Goal: Find specific page/section: Find specific page/section

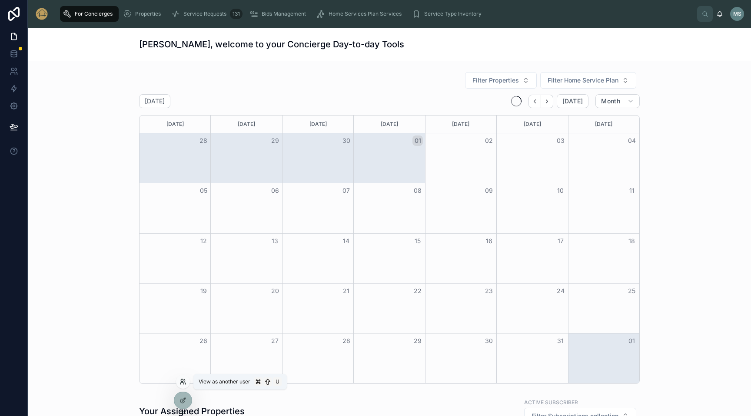
click at [181, 382] on icon at bounding box center [183, 382] width 7 height 7
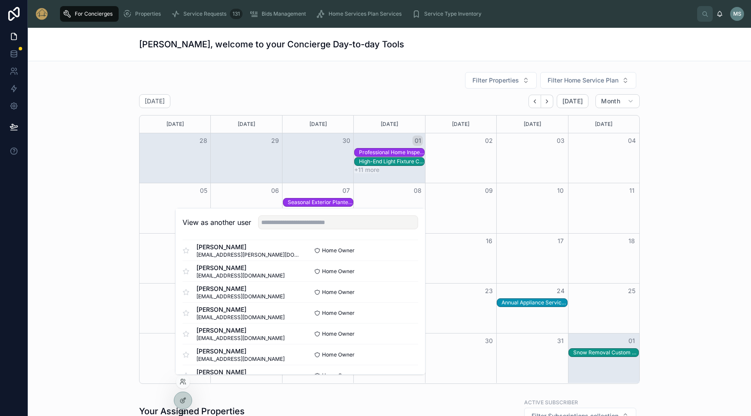
scroll to position [428, 0]
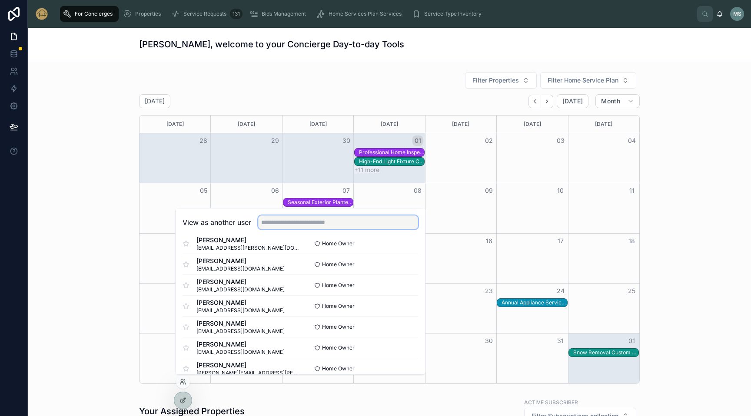
click at [293, 226] on input "text" at bounding box center [338, 223] width 160 height 14
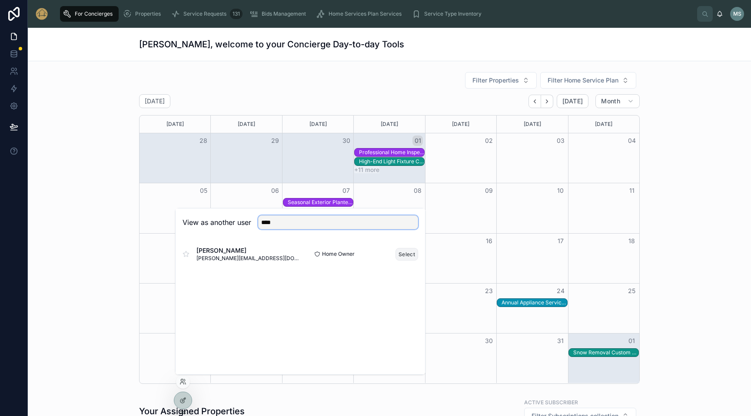
type input "****"
click at [406, 255] on button "Select" at bounding box center [407, 254] width 23 height 13
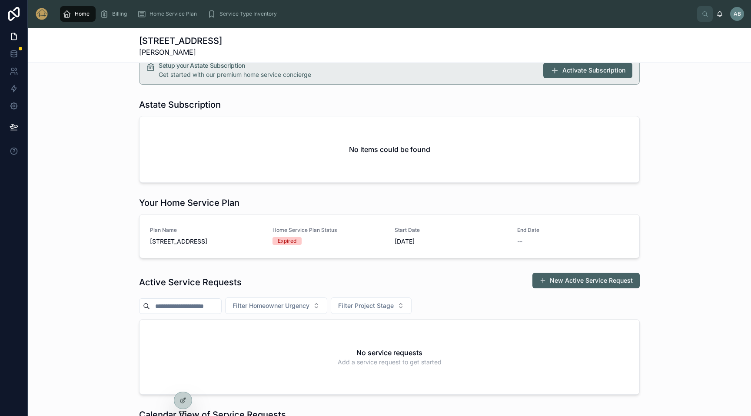
scroll to position [26, 0]
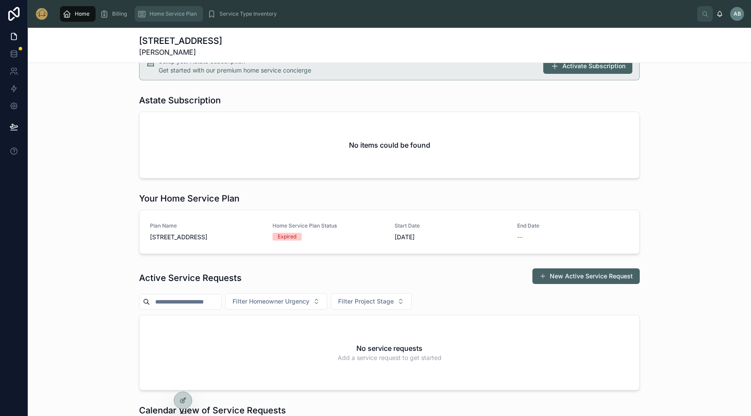
click at [180, 15] on span "Home Service Plan" at bounding box center [173, 13] width 47 height 7
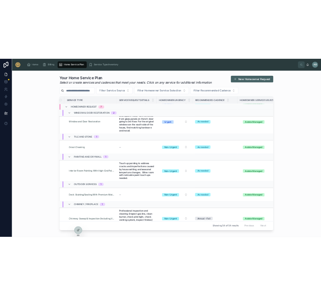
scroll to position [0, 6]
